Goal: Task Accomplishment & Management: Manage account settings

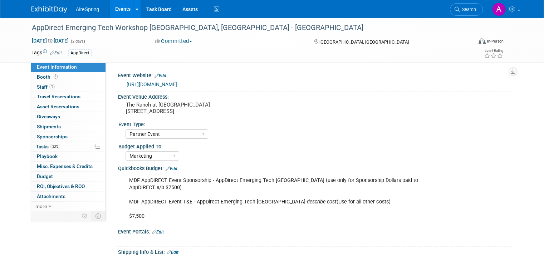
select select "Partner Event"
select select "Marketing"
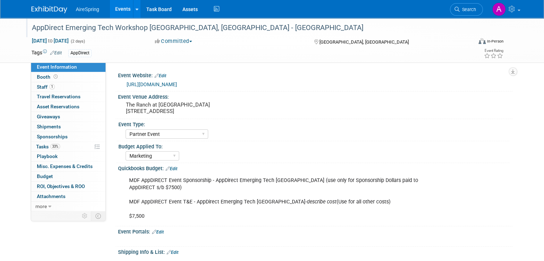
click at [239, 26] on div "AppDirect Emerging Tech Workshop Orange County, CA - Hailey" at bounding box center [246, 27] width 434 height 13
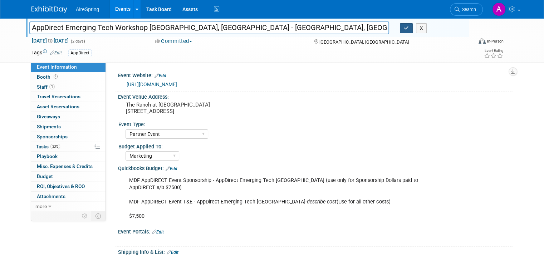
type input "AppDirect Emerging Tech Workshop [GEOGRAPHIC_DATA], [GEOGRAPHIC_DATA] - [GEOGRA…"
click at [409, 30] on button "button" at bounding box center [406, 28] width 13 height 10
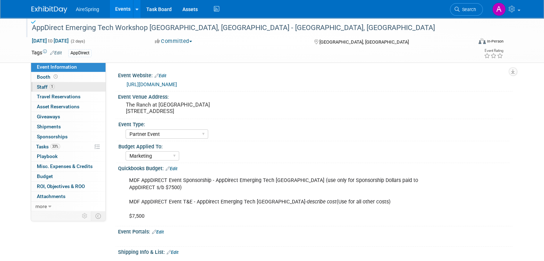
click at [82, 89] on link "1 Staff 1" at bounding box center [68, 87] width 74 height 10
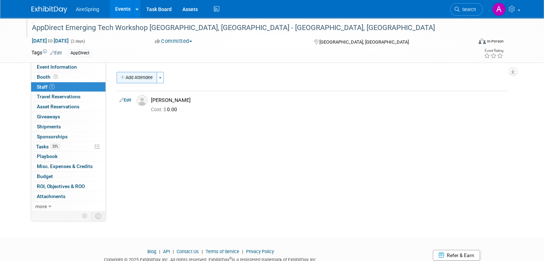
click at [136, 78] on button "Add Attendee" at bounding box center [137, 77] width 40 height 11
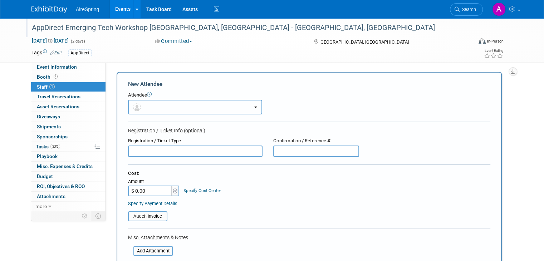
click at [166, 104] on button "button" at bounding box center [195, 107] width 134 height 15
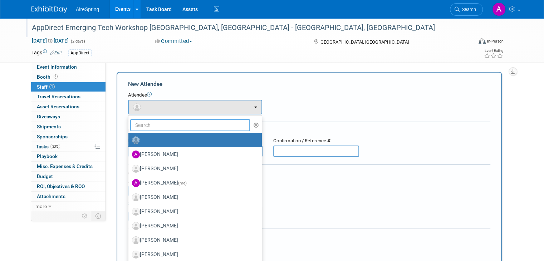
click at [161, 124] on input "text" at bounding box center [190, 125] width 120 height 12
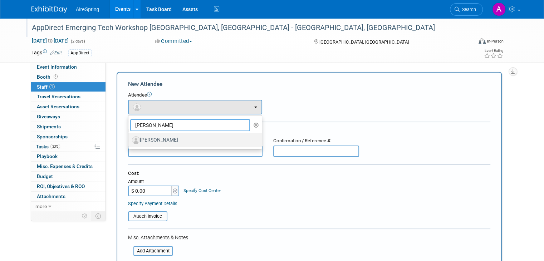
type input "castillo"
click at [161, 139] on label "[PERSON_NAME]" at bounding box center [193, 139] width 123 height 11
click at [129, 139] on input "[PERSON_NAME]" at bounding box center [127, 139] width 5 height 5
select select "5401e03a-01c1-4be7-9178-18032f451f61"
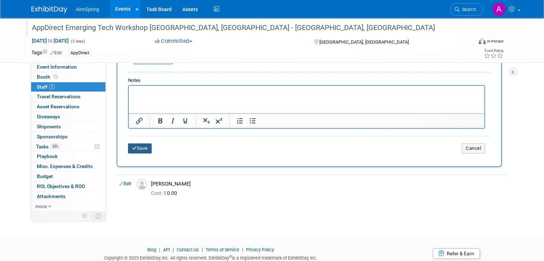
click at [143, 147] on button "Save" at bounding box center [140, 148] width 24 height 10
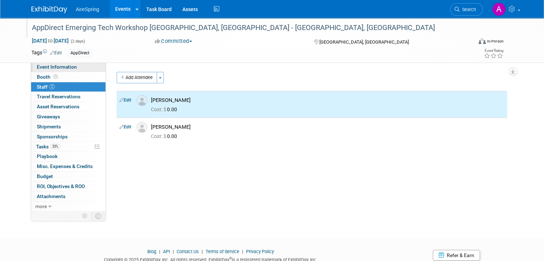
click at [66, 68] on span "Event Information" at bounding box center [57, 67] width 40 height 6
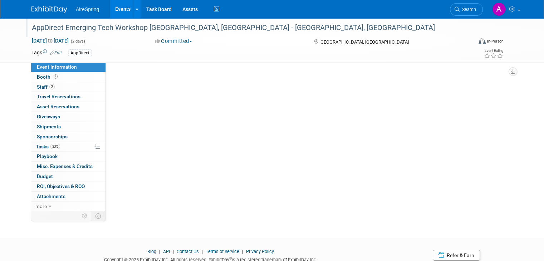
select select "Partner Event"
select select "Marketing"
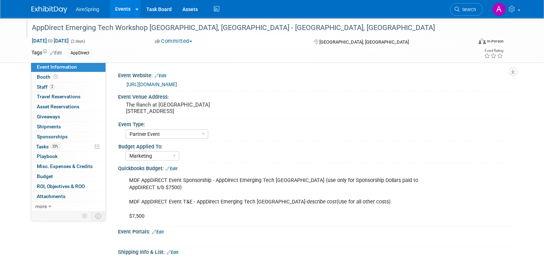
click at [111, 12] on link "Events" at bounding box center [123, 9] width 26 height 18
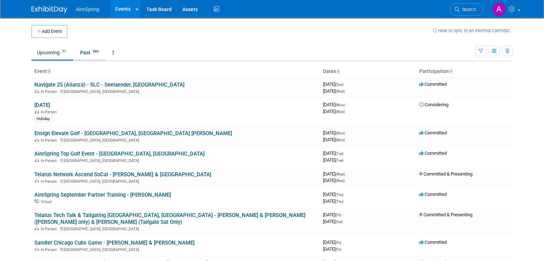
click at [79, 56] on link "Past 969" at bounding box center [90, 53] width 31 height 14
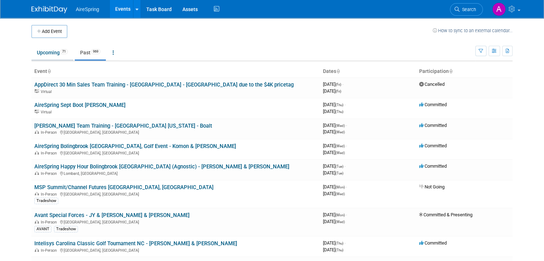
click at [57, 54] on link "Upcoming 71" at bounding box center [52, 53] width 42 height 14
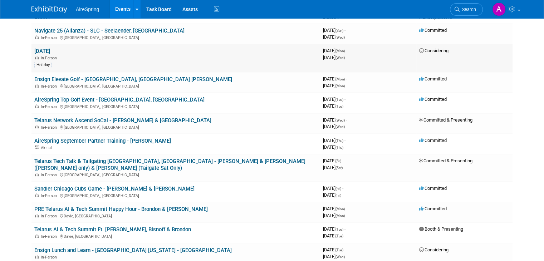
scroll to position [72, 0]
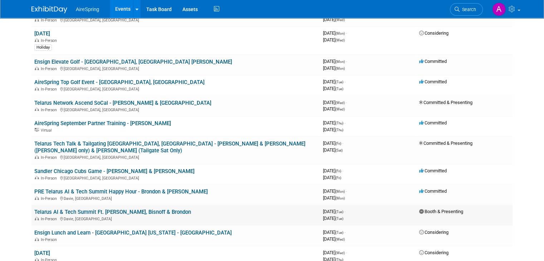
click at [120, 209] on link "Telarus AI & Tech Summit Ft. [PERSON_NAME], Bisnoff & Brondon" at bounding box center [112, 212] width 157 height 6
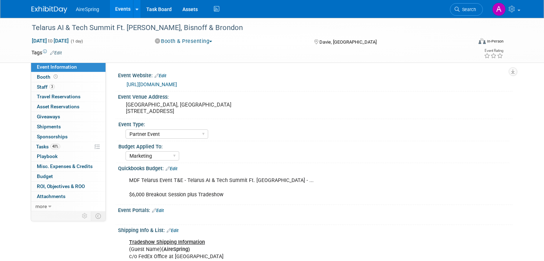
select select "Partner Event"
select select "Marketing"
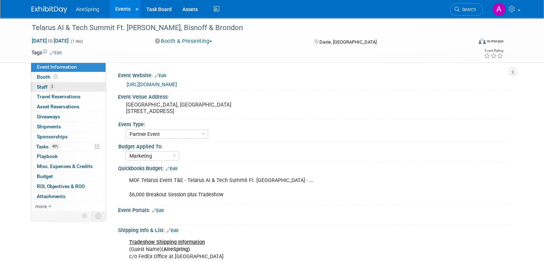
click at [50, 88] on link "3 Staff 3" at bounding box center [68, 87] width 74 height 10
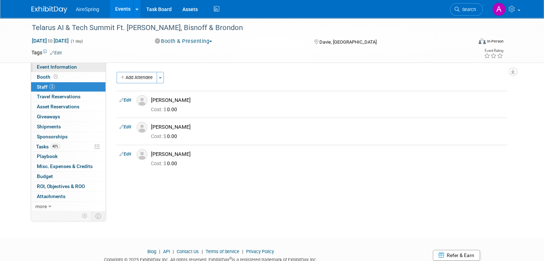
click at [66, 69] on span "Event Information" at bounding box center [57, 67] width 40 height 6
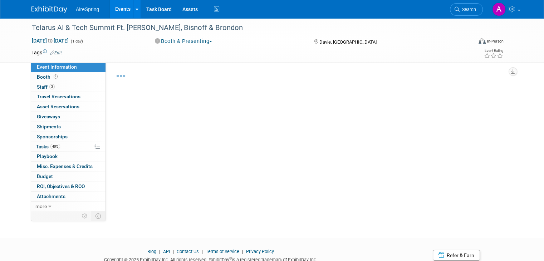
select select "Partner Event"
select select "Marketing"
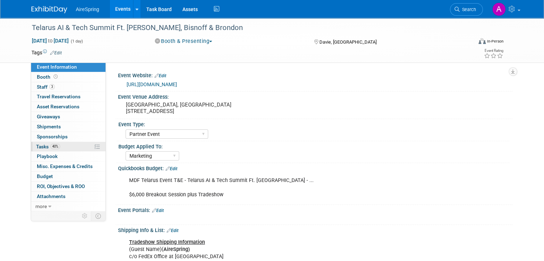
click at [52, 144] on span "40%" at bounding box center [55, 146] width 10 height 5
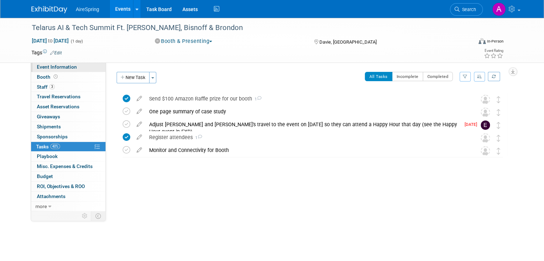
click at [63, 67] on span "Event Information" at bounding box center [57, 67] width 40 height 6
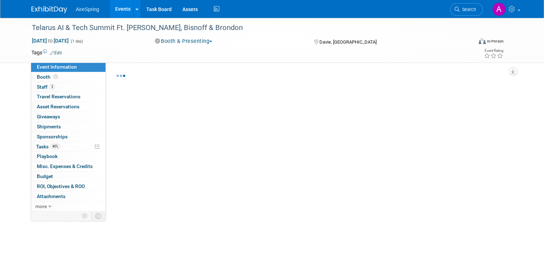
select select "Partner Event"
select select "Marketing"
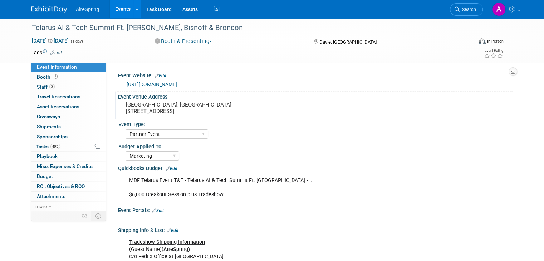
click at [192, 106] on pre "Seminole Hard Rock Hotel & Casino Hollywood, FL 1 Seminole Way, Davie, FL 33314" at bounding box center [200, 108] width 149 height 13
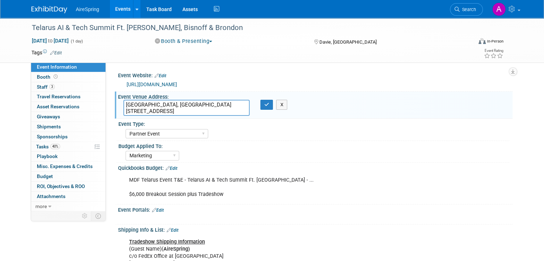
drag, startPoint x: 203, startPoint y: 109, endPoint x: 103, endPoint y: 103, distance: 99.6
click at [106, 103] on div "Event Website: Edit https://web.cvent.com/event/db955279-83fe-48a1-9dbd-3208e05…" at bounding box center [309, 136] width 407 height 148
click at [265, 103] on icon "button" at bounding box center [266, 104] width 5 height 5
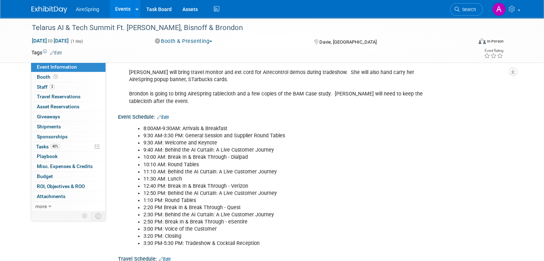
scroll to position [322, 0]
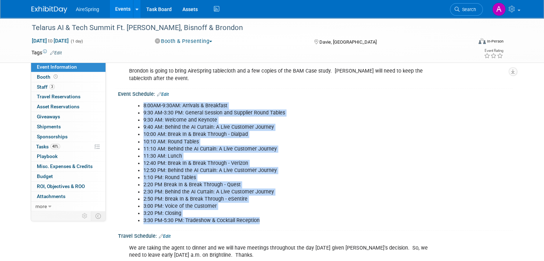
drag, startPoint x: 257, startPoint y: 220, endPoint x: 122, endPoint y: 104, distance: 178.1
click at [124, 104] on div "8:00AM-9:30AM: Arrivals & Breakfast 9:30 AM-3:30 PM: General Session and Suppli…" at bounding box center [280, 163] width 312 height 129
copy ul "8:00AM-9:30AM: Arrivals & Breakfast 9:30 AM-3:30 PM: General Session and Suppli…"
click at [284, 189] on li "2:30 PM: Behind the AI Curtain: A Live Customer Journey" at bounding box center [287, 192] width 288 height 7
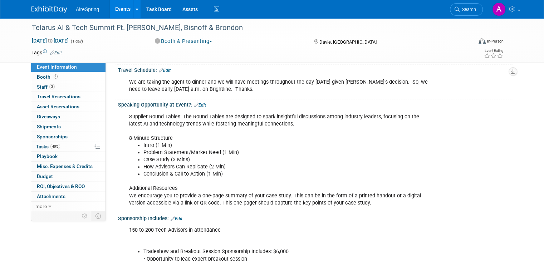
scroll to position [501, 0]
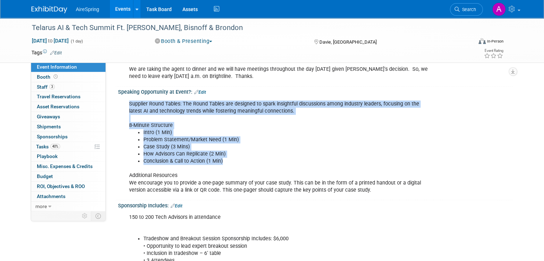
drag, startPoint x: 122, startPoint y: 101, endPoint x: 273, endPoint y: 161, distance: 163.3
click at [273, 161] on div "Supplier Round Tables: The Round Tables are designed to spark insightful discus…" at bounding box center [280, 147] width 312 height 101
copy div "Supplier Round Tables: The Round Tables are designed to spark insightful discus…"
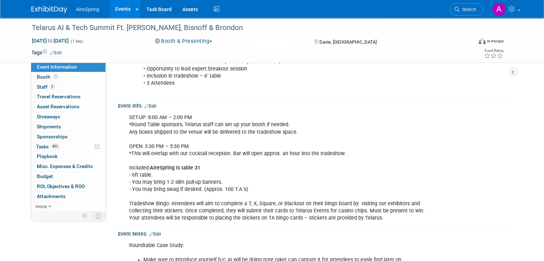
scroll to position [680, 0]
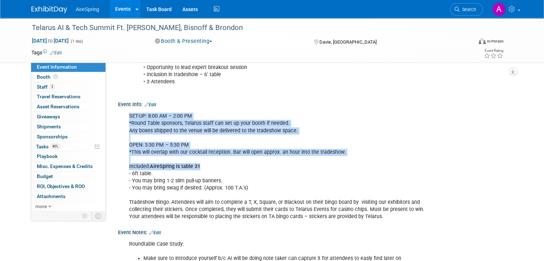
drag, startPoint x: 199, startPoint y: 163, endPoint x: 116, endPoint y: 115, distance: 96.0
click at [118, 115] on div "SET-UP: 8:00 AM – 2:00 PM *Round Table sponsors, Telarus staff can set up your …" at bounding box center [315, 165] width 395 height 117
copy div "SET-UP: 8:00 AM – 2:00 PM *Round Table sponsors, Telarus staff can set up your …"
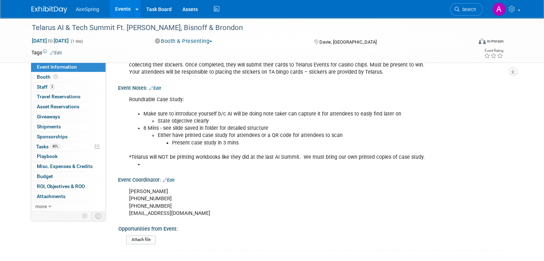
scroll to position [824, 0]
click at [278, 139] on li "Present case study in 3 mins" at bounding box center [302, 142] width 260 height 7
click at [209, 111] on li "Make sure to introduce yourself b/c AI will be doing note taker can capture it …" at bounding box center [287, 117] width 288 height 14
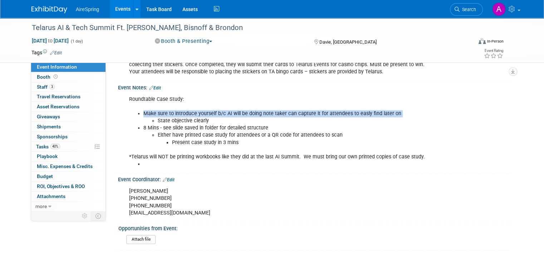
click at [209, 111] on li "Make sure to introduce yourself b/c AI will be doing note taker can capture it …" at bounding box center [287, 117] width 288 height 14
drag, startPoint x: 203, startPoint y: 119, endPoint x: 139, endPoint y: 109, distance: 64.8
click at [143, 110] on li "Make sure to introduce yourself b/c AI will be doing note taker can capture it …" at bounding box center [287, 117] width 288 height 14
copy li "Make sure to introduce yourself b/c AI will be doing note taker can capture it …"
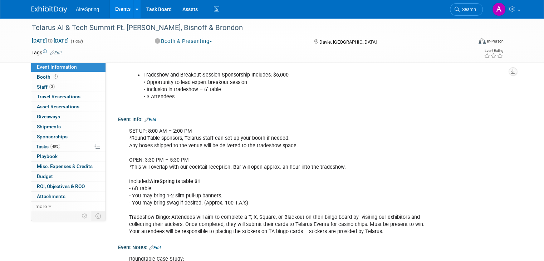
scroll to position [681, 0]
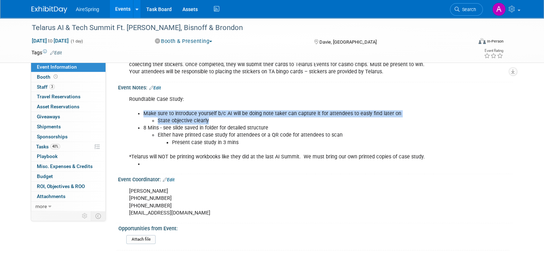
drag, startPoint x: 207, startPoint y: 144, endPoint x: 204, endPoint y: 138, distance: 6.7
click at [207, 144] on div "Roundtable Case Study: Make sure to introduce yourself b/c AI will be doing not…" at bounding box center [280, 131] width 312 height 79
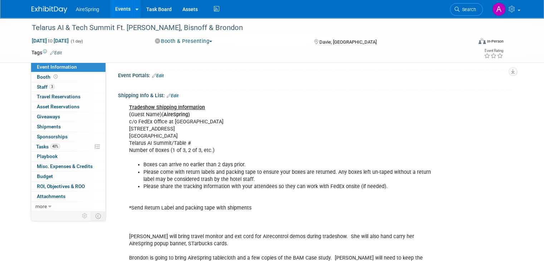
scroll to position [109, 0]
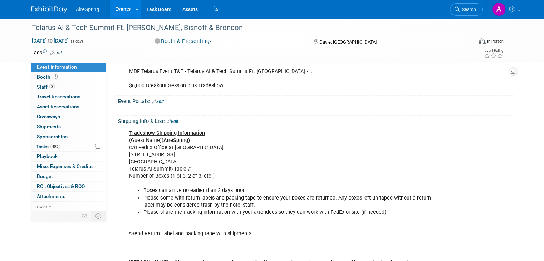
click at [116, 10] on link "Events" at bounding box center [123, 9] width 26 height 18
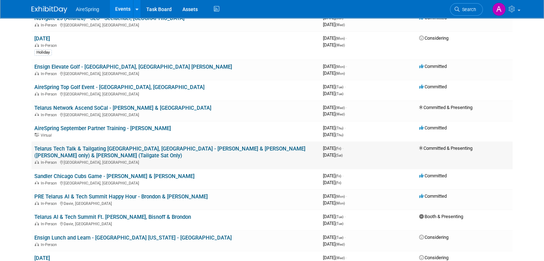
scroll to position [72, 0]
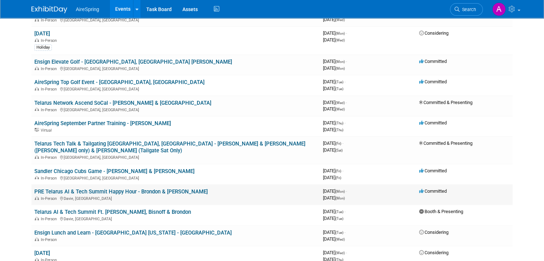
click at [121, 195] on div "In-Person [GEOGRAPHIC_DATA], [GEOGRAPHIC_DATA]" at bounding box center [175, 198] width 283 height 6
click at [145, 189] on link "PRE Telarus AI & Tech Summit Happy Hour - Brondon & [PERSON_NAME]" at bounding box center [120, 192] width 173 height 6
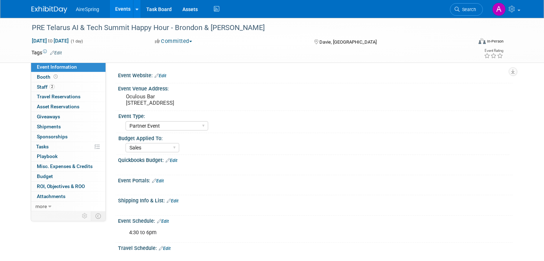
select select "Partner Event"
select select "Sales"
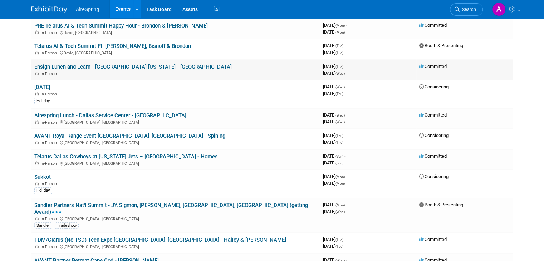
scroll to position [250, 0]
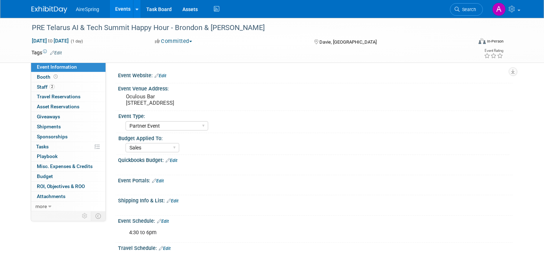
select select "Partner Event"
select select "Sales"
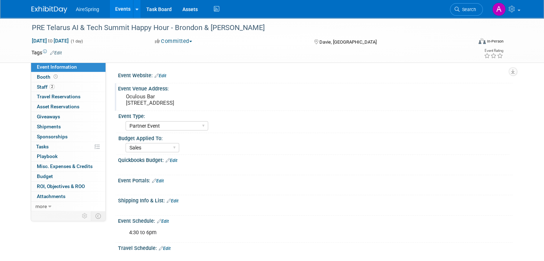
click at [143, 102] on pre "Oculous Bar [STREET_ADDRESS]" at bounding box center [200, 99] width 149 height 13
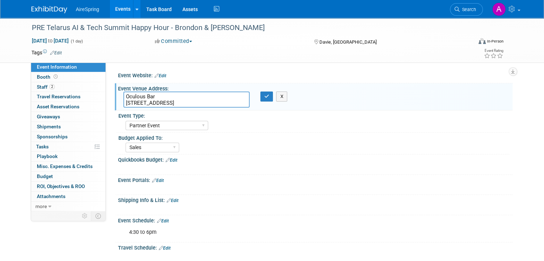
drag, startPoint x: 202, startPoint y: 106, endPoint x: 118, endPoint y: 94, distance: 85.2
click at [118, 95] on div "Oculous Bar [STREET_ADDRESS]" at bounding box center [186, 100] width 137 height 16
drag, startPoint x: 266, startPoint y: 97, endPoint x: 263, endPoint y: 94, distance: 4.3
click at [266, 97] on icon "button" at bounding box center [266, 96] width 5 height 5
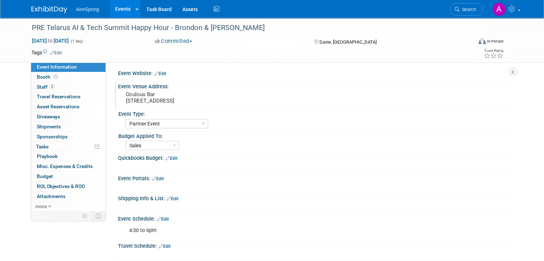
scroll to position [143, 0]
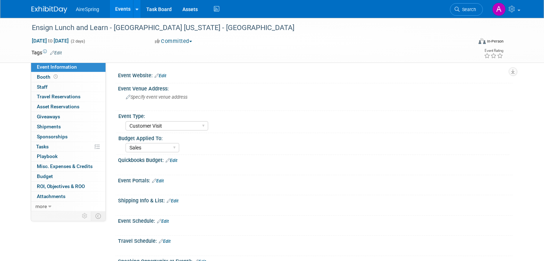
select select "Customer Visit"
select select "Sales"
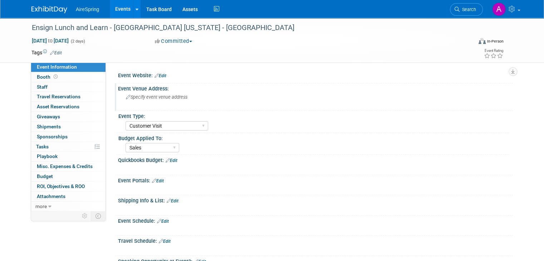
click at [147, 95] on span "Specify event venue address" at bounding box center [157, 96] width 62 height 5
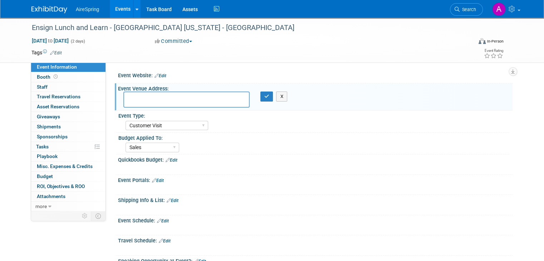
click at [146, 97] on textarea at bounding box center [186, 100] width 126 height 16
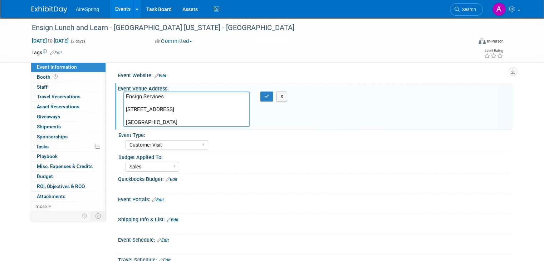
click at [165, 103] on textarea "Ensign Services 14800 Landmark Blvd suite 800 Dallas, TX 75254" at bounding box center [186, 109] width 126 height 35
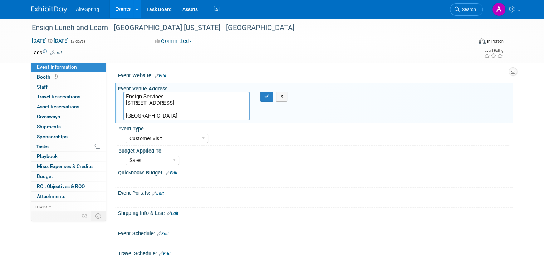
click at [128, 107] on textarea "Ensign Services 14800 Landmark Blvd suite 800 Dallas, TX 75254" at bounding box center [186, 106] width 126 height 29
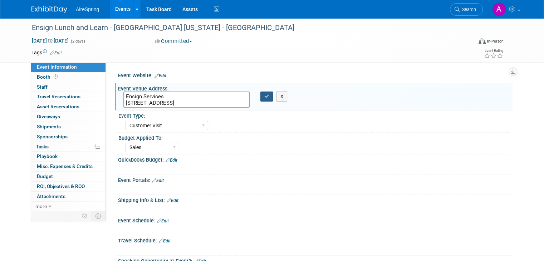
type textarea "Ensign Services 14800 Landmark Blvd Suite 800, Dallas, TX 75254"
click at [264, 95] on icon "button" at bounding box center [266, 96] width 5 height 5
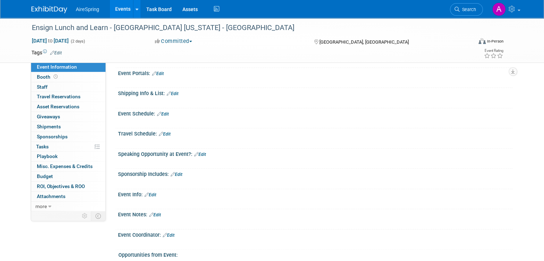
scroll to position [143, 0]
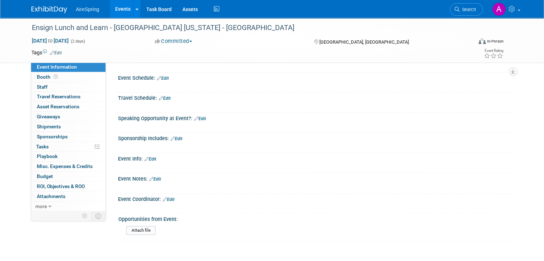
click at [146, 157] on link "Edit" at bounding box center [151, 159] width 12 height 5
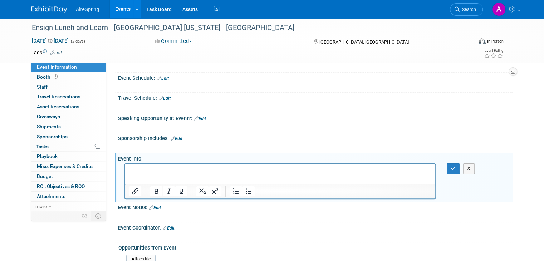
scroll to position [0, 0]
click at [230, 172] on p "Rich Text Area. Press ALT-0 for help." at bounding box center [280, 170] width 302 height 7
click at [220, 171] on p "Two Salad and Sandwich Combo" at bounding box center [280, 170] width 302 height 7
click at [340, 174] on html "Two Salad and Sandwich Combo from Jason's Deli ordered on" at bounding box center [280, 169] width 310 height 10
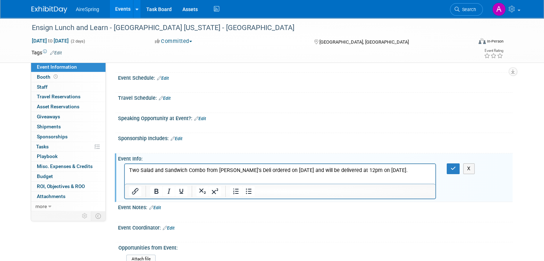
drag, startPoint x: 280, startPoint y: 171, endPoint x: 282, endPoint y: 168, distance: 3.7
click at [280, 171] on p "Two Salad and Sandwich Combo from Jason's Deli ordered on Sept 19th and will be…" at bounding box center [280, 170] width 302 height 7
click at [393, 170] on p "Two Salad and Sandwich Combo from Jason's Deli ordered on Sept. 19th and will b…" at bounding box center [280, 170] width 302 height 7
drag, startPoint x: 381, startPoint y: 171, endPoint x: 384, endPoint y: 167, distance: 4.4
click at [382, 171] on p "Two Salad and Sandwich Combo from Jason's Deli ordered on Sept. 19th and will b…" at bounding box center [280, 170] width 302 height 7
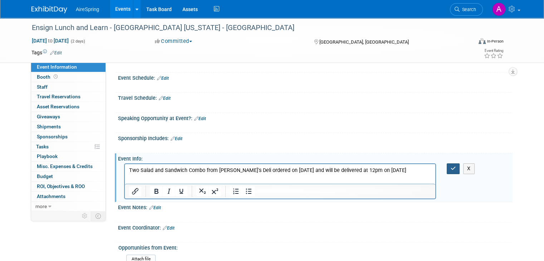
click at [456, 167] on icon "button" at bounding box center [453, 168] width 5 height 5
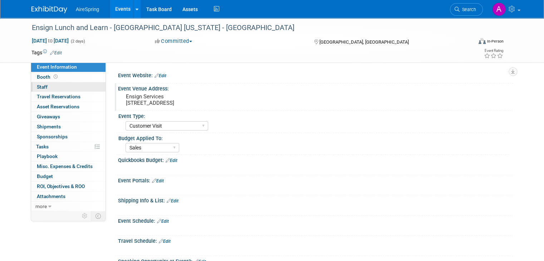
click at [73, 88] on link "0 Staff 0" at bounding box center [68, 87] width 74 height 10
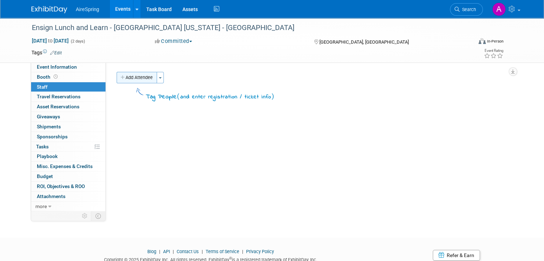
click at [139, 82] on button "Add Attendee" at bounding box center [137, 77] width 40 height 11
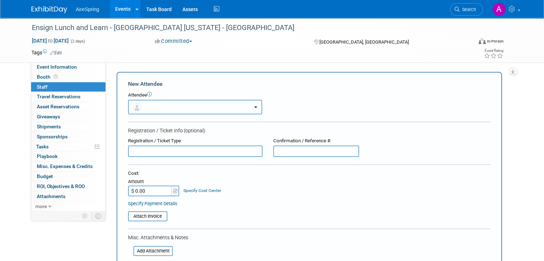
click at [146, 102] on button "button" at bounding box center [195, 107] width 134 height 15
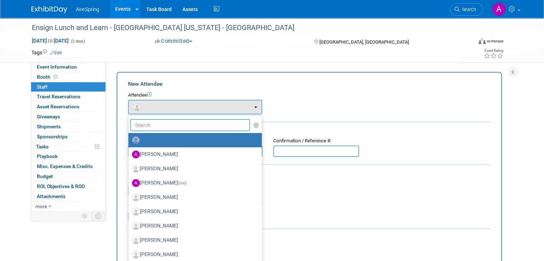
click at [168, 123] on input "text" at bounding box center [190, 125] width 120 height 12
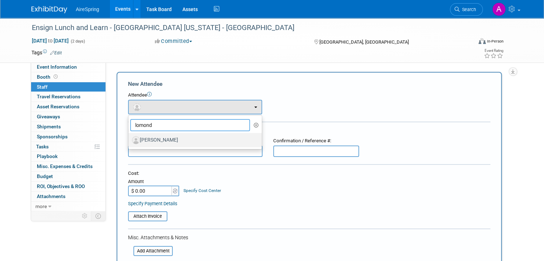
type input "lomond"
click at [166, 139] on label "[PERSON_NAME]" at bounding box center [193, 139] width 123 height 11
click at [129, 139] on input "[PERSON_NAME]" at bounding box center [127, 139] width 5 height 5
select select "fb185250-7502-426c-9114-fcb169154d74"
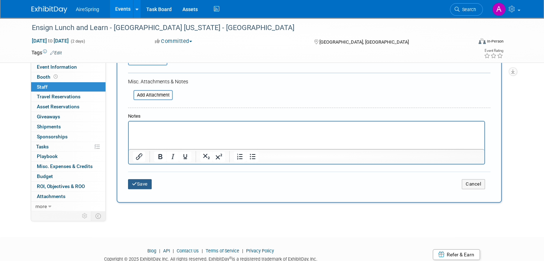
click at [131, 179] on button "Save" at bounding box center [140, 184] width 24 height 10
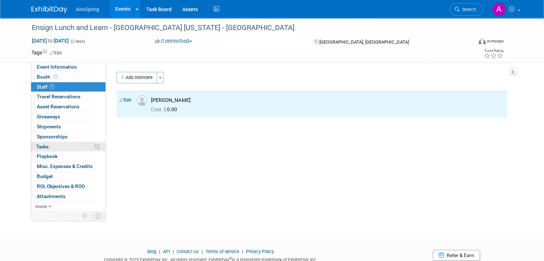
click at [48, 145] on link "0% Tasks 0%" at bounding box center [68, 147] width 74 height 10
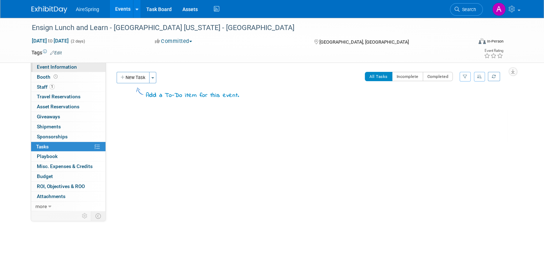
click at [52, 70] on link "Event Information" at bounding box center [68, 67] width 74 height 10
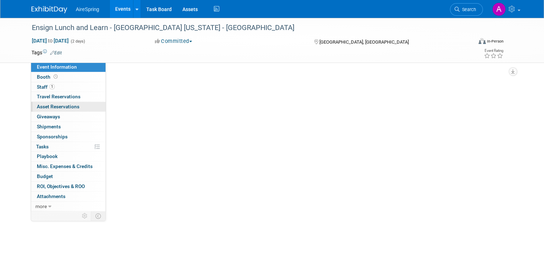
select select "Customer Visit"
select select "Sales"
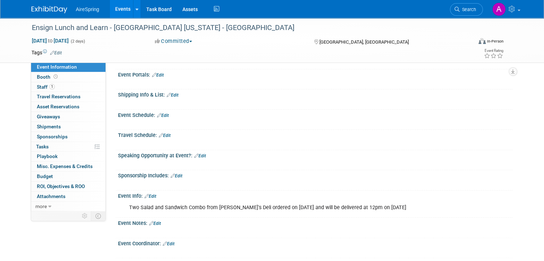
scroll to position [107, 0]
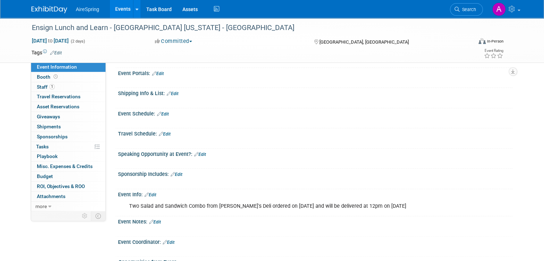
click at [159, 132] on link "Edit" at bounding box center [165, 134] width 12 height 5
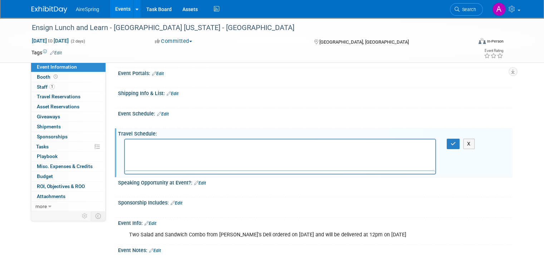
scroll to position [0, 0]
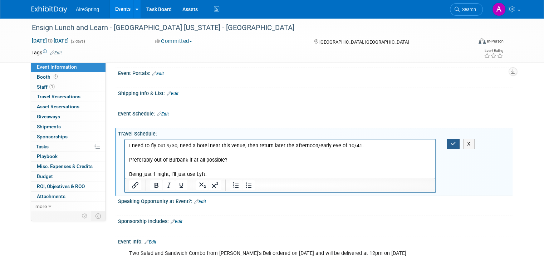
click at [456, 143] on icon "button" at bounding box center [453, 143] width 5 height 5
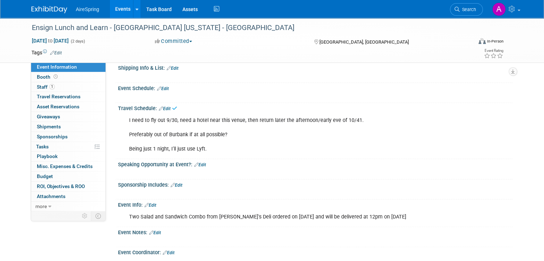
scroll to position [34, 0]
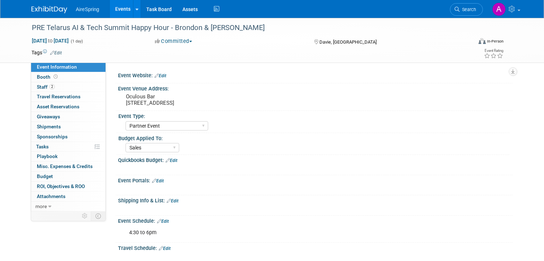
select select "Partner Event"
select select "Sales"
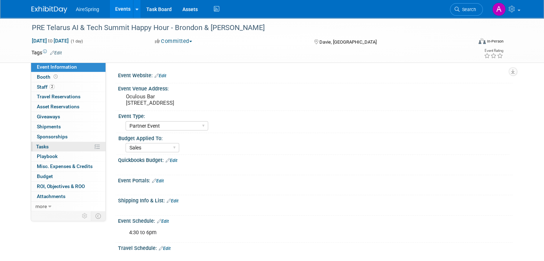
click at [40, 147] on span "Tasks 0%" at bounding box center [42, 147] width 13 height 6
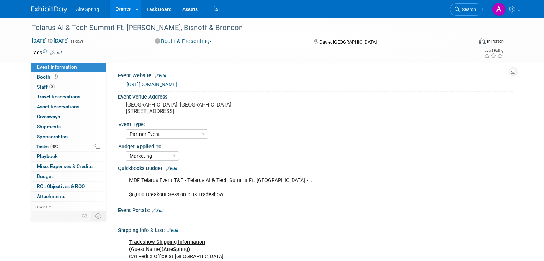
select select "Partner Event"
select select "Marketing"
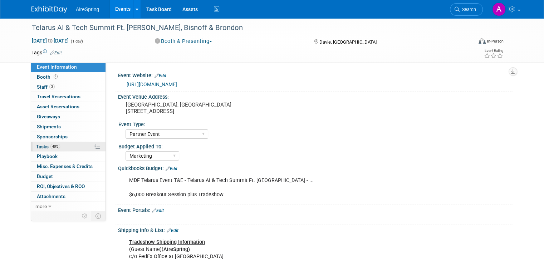
click at [58, 142] on link "40% Tasks 40%" at bounding box center [68, 147] width 74 height 10
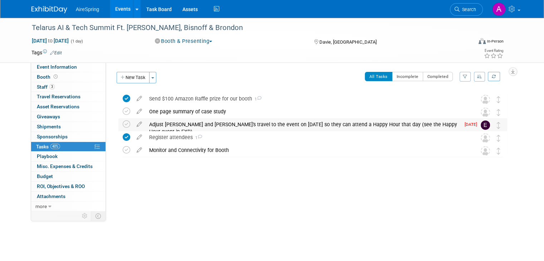
click at [184, 126] on div "Adjust Laura and Joe's travel to the event on Sept 29th so they can attend a Ha…" at bounding box center [303, 128] width 315 height 20
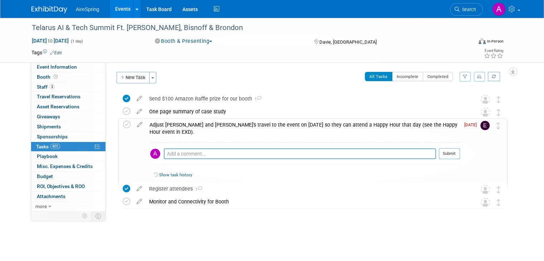
click at [184, 126] on div "Adjust Laura and Joe's travel to the event on Sept 29th so they can attend a Ha…" at bounding box center [303, 129] width 314 height 20
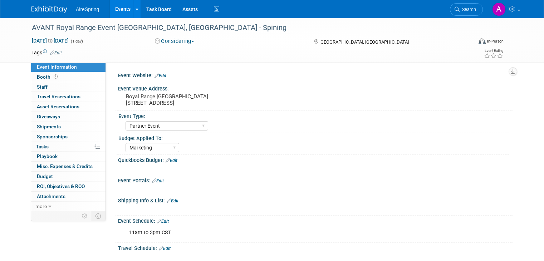
select select "Partner Event"
select select "Marketing"
